Goal: Find contact information: Find contact information

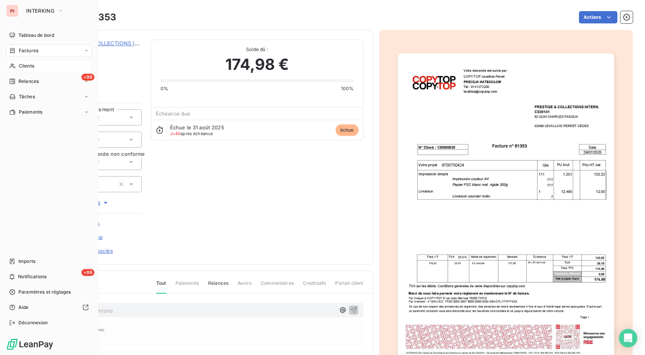
click at [17, 67] on div "Clients" at bounding box center [49, 66] width 86 height 12
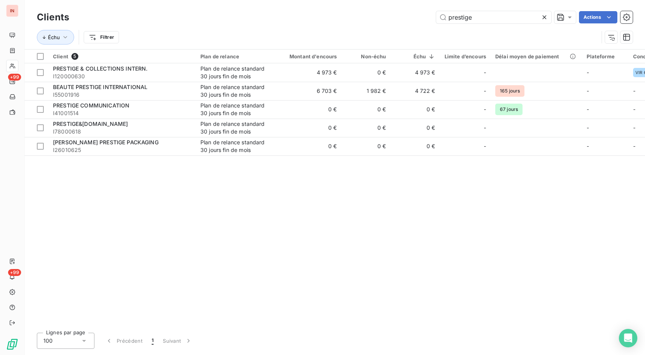
drag, startPoint x: 471, startPoint y: 17, endPoint x: 318, endPoint y: 20, distance: 153.2
click at [436, 17] on input "prestige" at bounding box center [493, 17] width 115 height 12
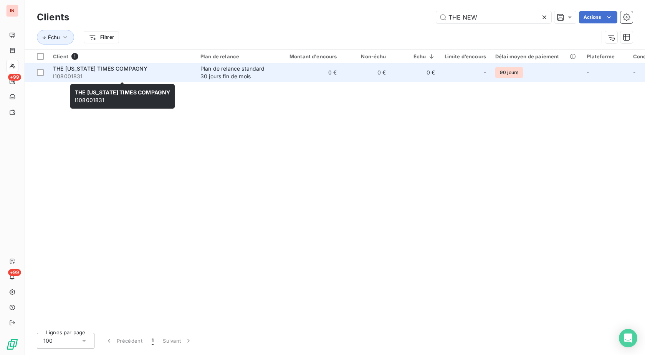
type input "THE NEW"
click at [161, 78] on span "I108001831" at bounding box center [122, 77] width 138 height 8
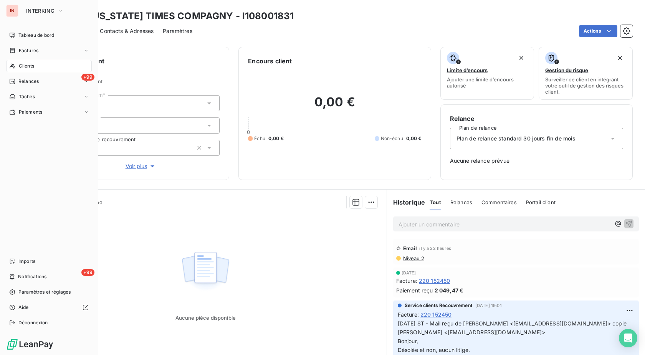
click at [18, 64] on div "Clients" at bounding box center [49, 66] width 86 height 12
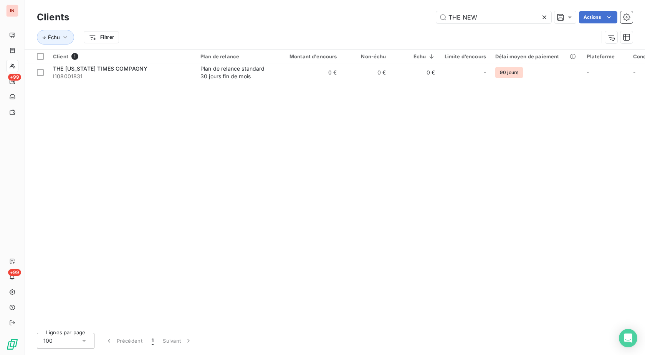
drag, startPoint x: 424, startPoint y: 18, endPoint x: 295, endPoint y: 24, distance: 129.2
click at [436, 22] on input "THE NEW" at bounding box center [493, 17] width 115 height 12
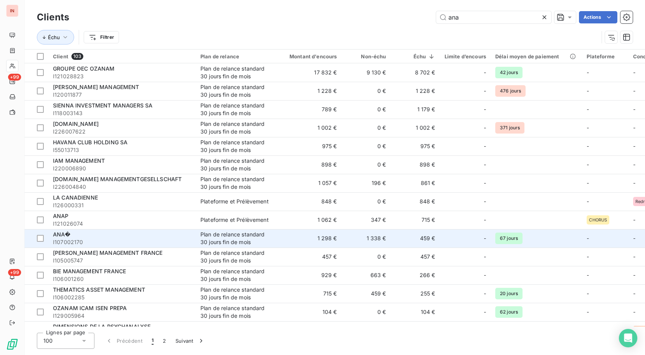
type input "ana"
click at [123, 237] on div "ANA�" at bounding box center [122, 235] width 138 height 8
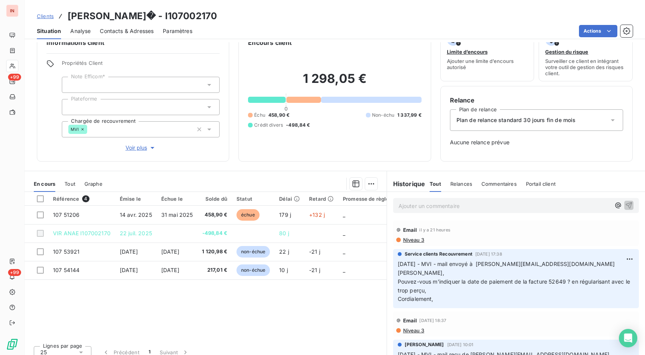
scroll to position [26, 0]
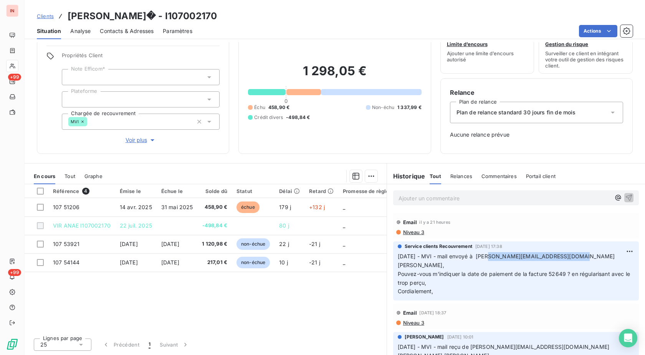
drag, startPoint x: 566, startPoint y: 256, endPoint x: 483, endPoint y: 258, distance: 83.0
click at [483, 258] on p "[DATE] - MVI - mail envoyé à [PERSON_NAME][EMAIL_ADDRESS][DOMAIN_NAME] [PERSON_…" at bounding box center [516, 274] width 237 height 44
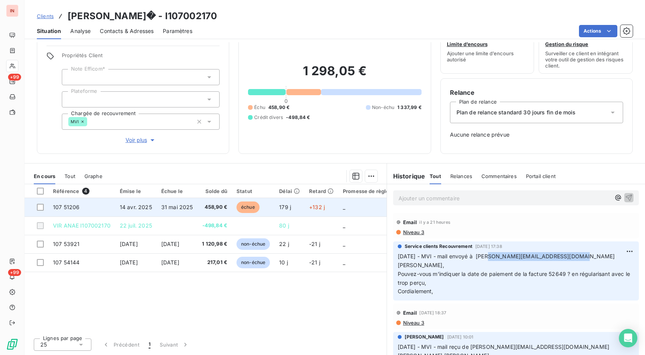
copy span "[EMAIL_ADDRESS][DOMAIN_NAME]"
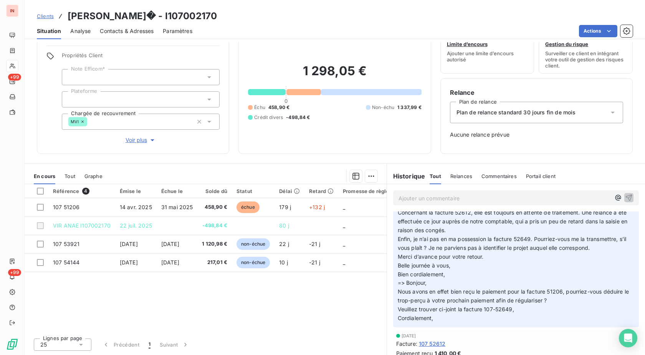
scroll to position [0, 0]
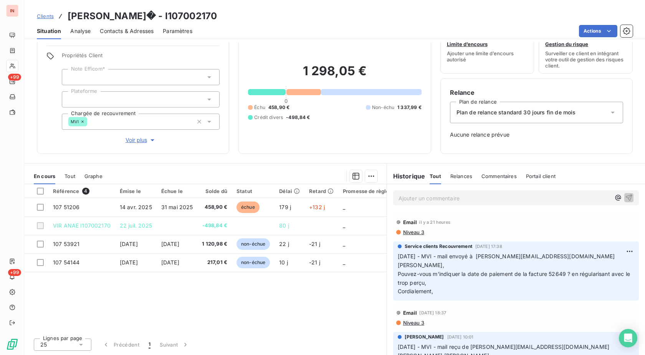
click at [400, 157] on div "Informations client Propriétés Client Note Efficom* Plateforme Chargée de recou…" at bounding box center [335, 198] width 620 height 313
click at [417, 233] on span "Niveau 3" at bounding box center [413, 232] width 22 height 6
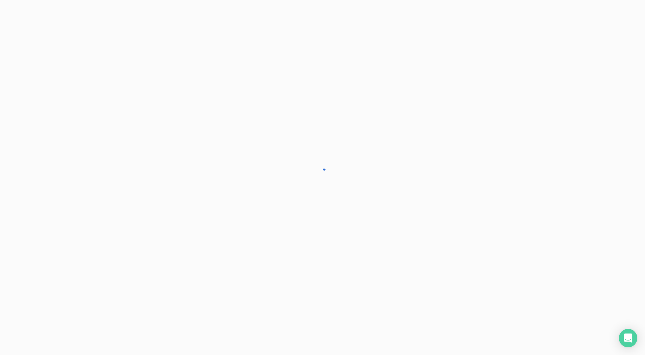
scroll to position [26, 0]
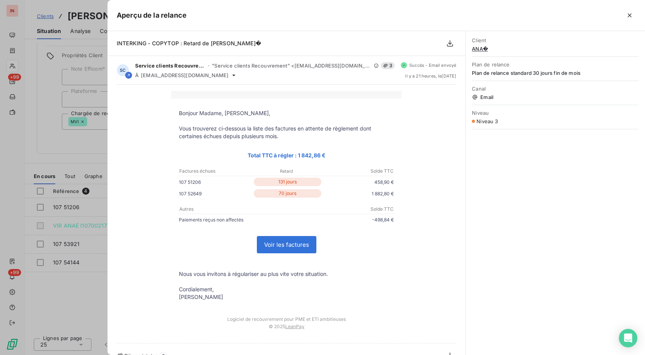
click at [93, 151] on div at bounding box center [322, 177] width 645 height 355
